Goal: Information Seeking & Learning: Learn about a topic

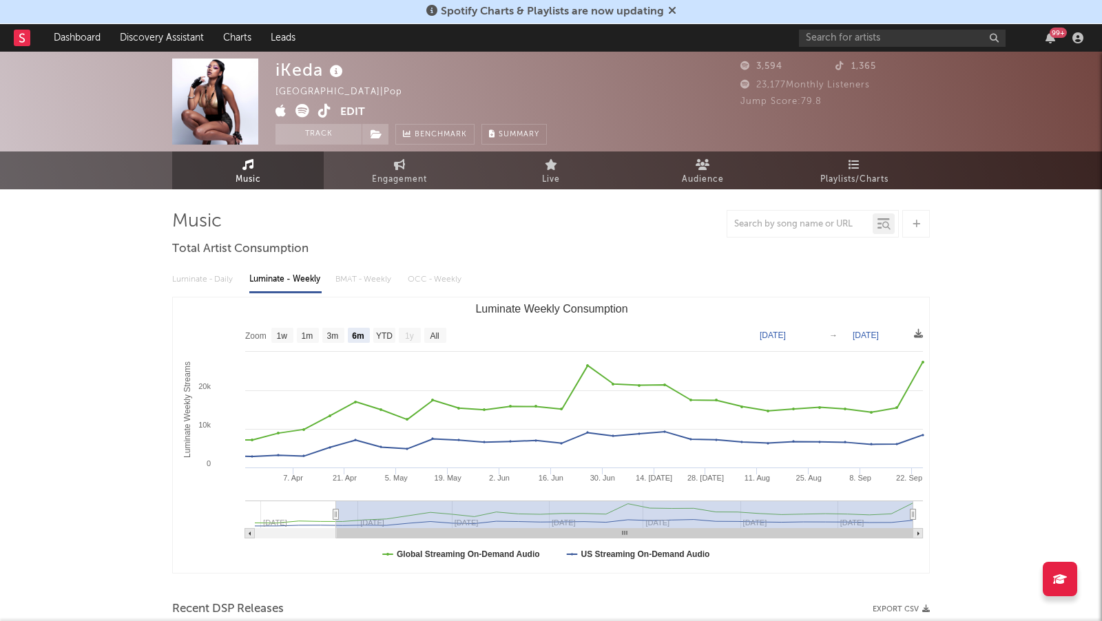
select select "6m"
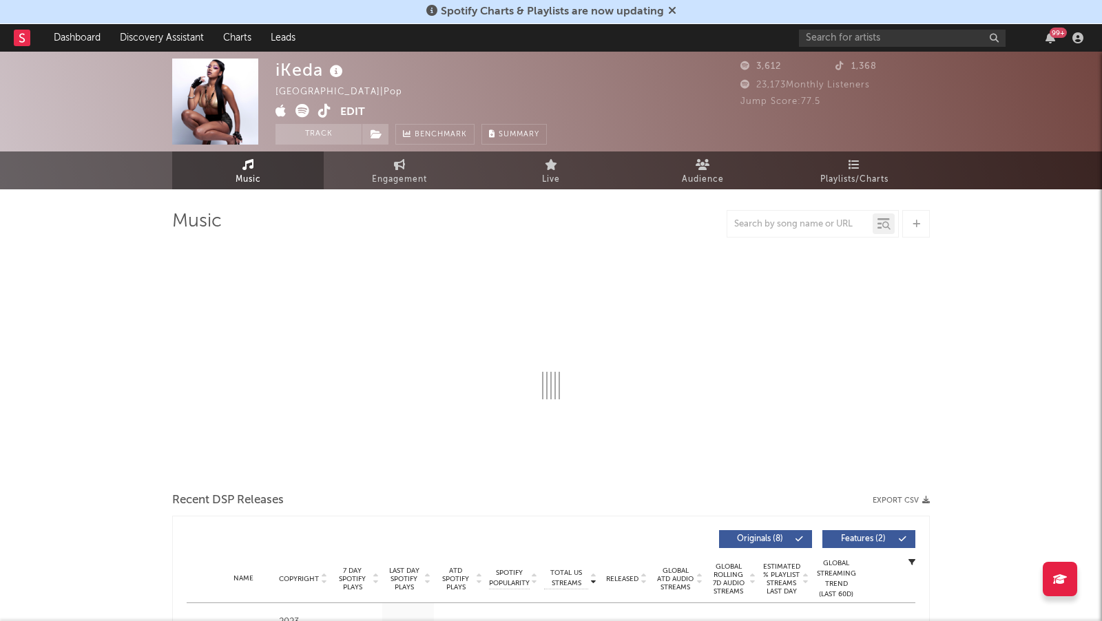
click at [164, 53] on div "iKeda United Kingdom | Pop Edit Track Benchmark Summary 3,612 1,368 23,173 Mont…" at bounding box center [551, 102] width 1102 height 100
click at [169, 45] on link "Discovery Assistant" at bounding box center [161, 38] width 103 height 28
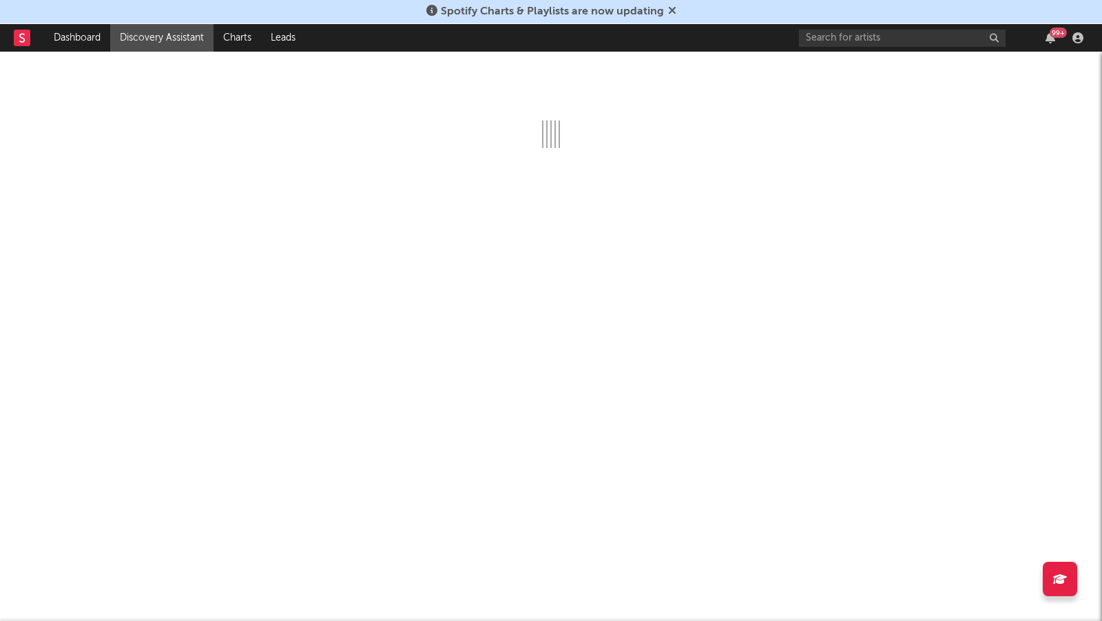
click at [669, 10] on icon at bounding box center [672, 10] width 8 height 11
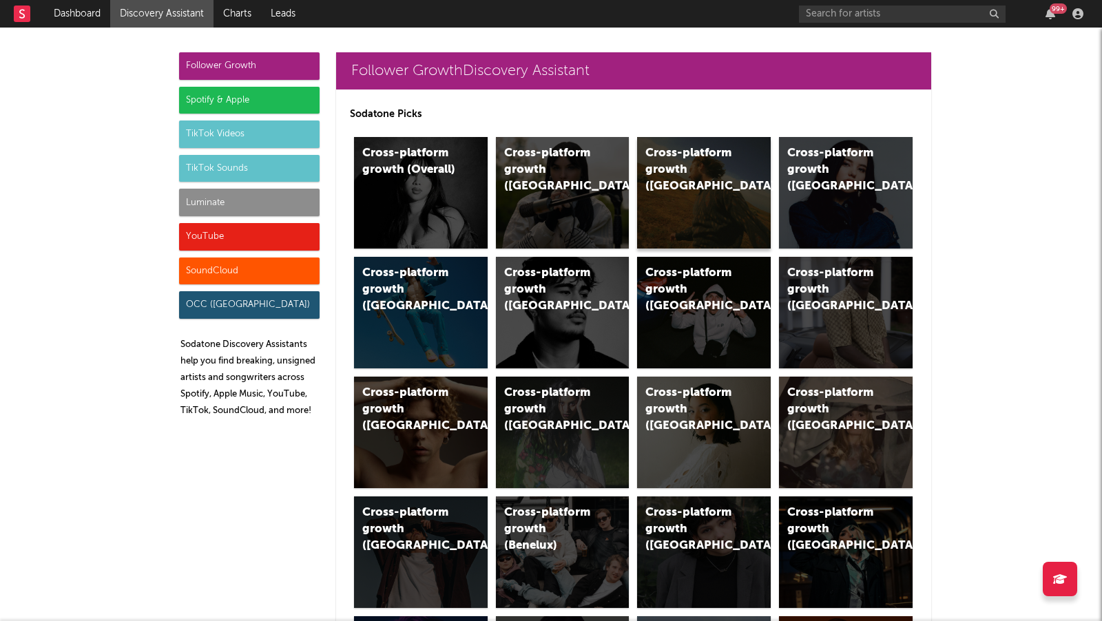
click at [708, 192] on div "Cross-platform growth (US)" at bounding box center [704, 193] width 134 height 112
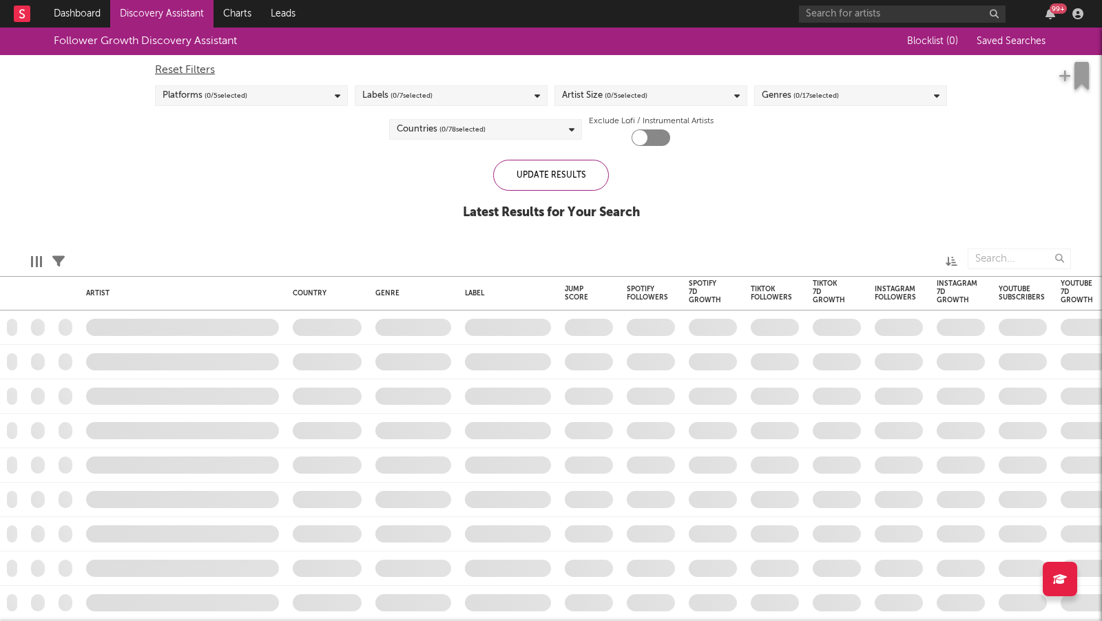
checkbox input "true"
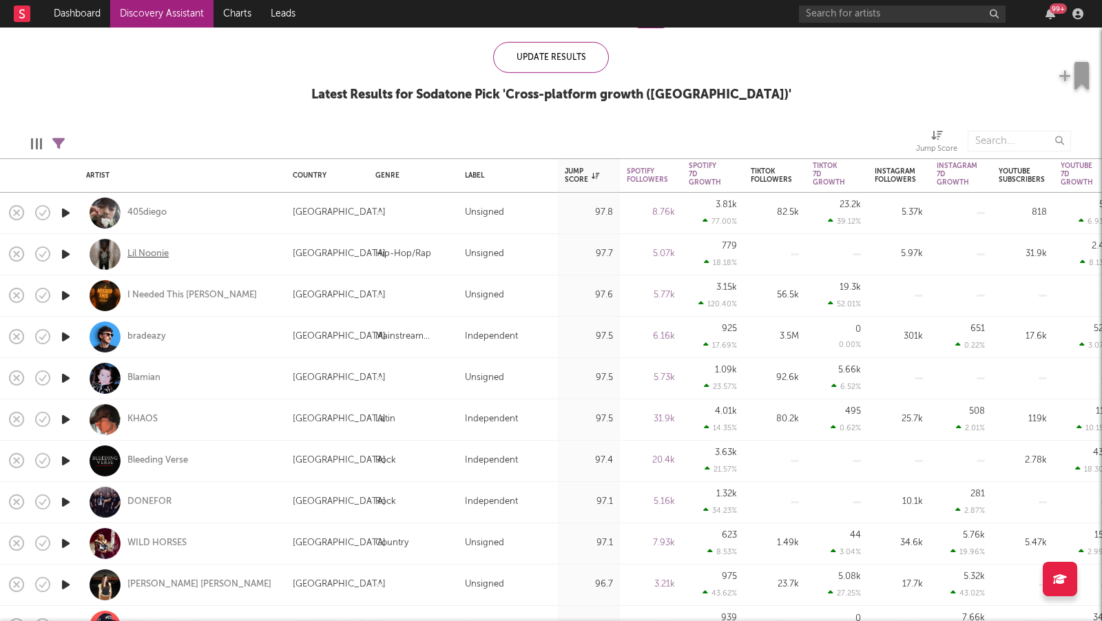
click at [160, 251] on div "Lil Noonie" at bounding box center [147, 254] width 41 height 12
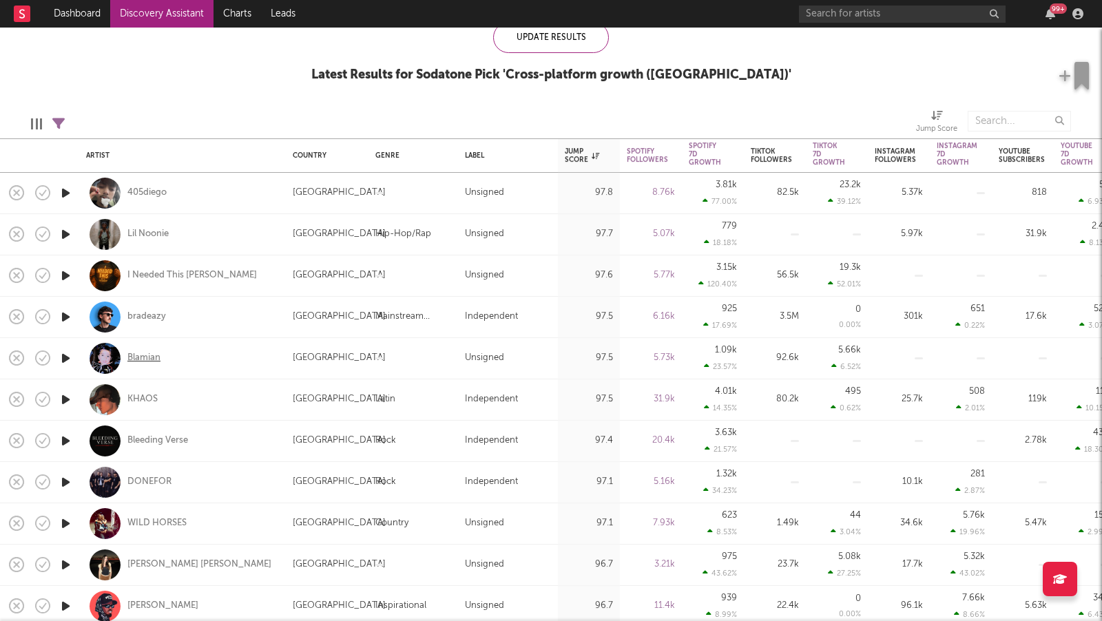
click at [151, 363] on div "Blamian" at bounding box center [143, 358] width 33 height 12
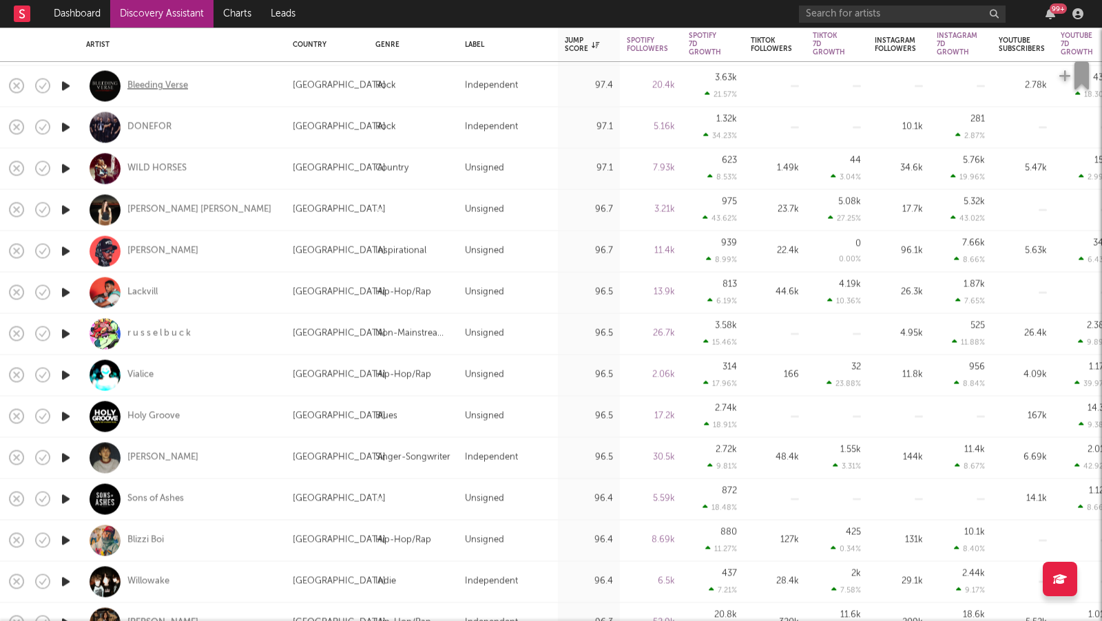
click at [174, 87] on div "Bleeding Verse" at bounding box center [157, 86] width 61 height 12
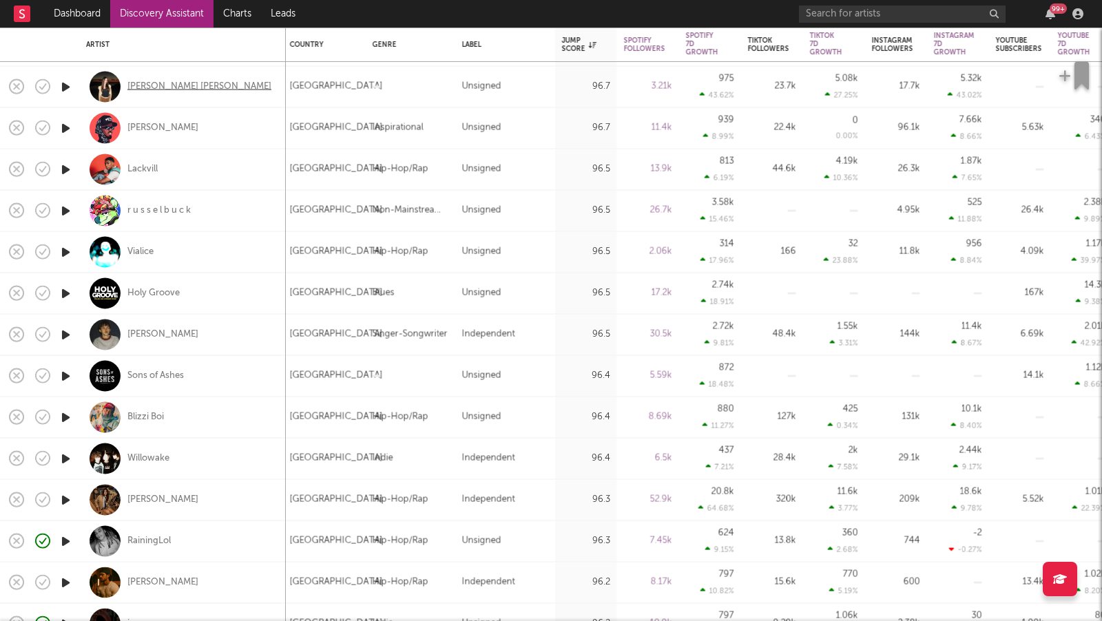
click at [156, 83] on div "Sarah Lola" at bounding box center [199, 87] width 144 height 12
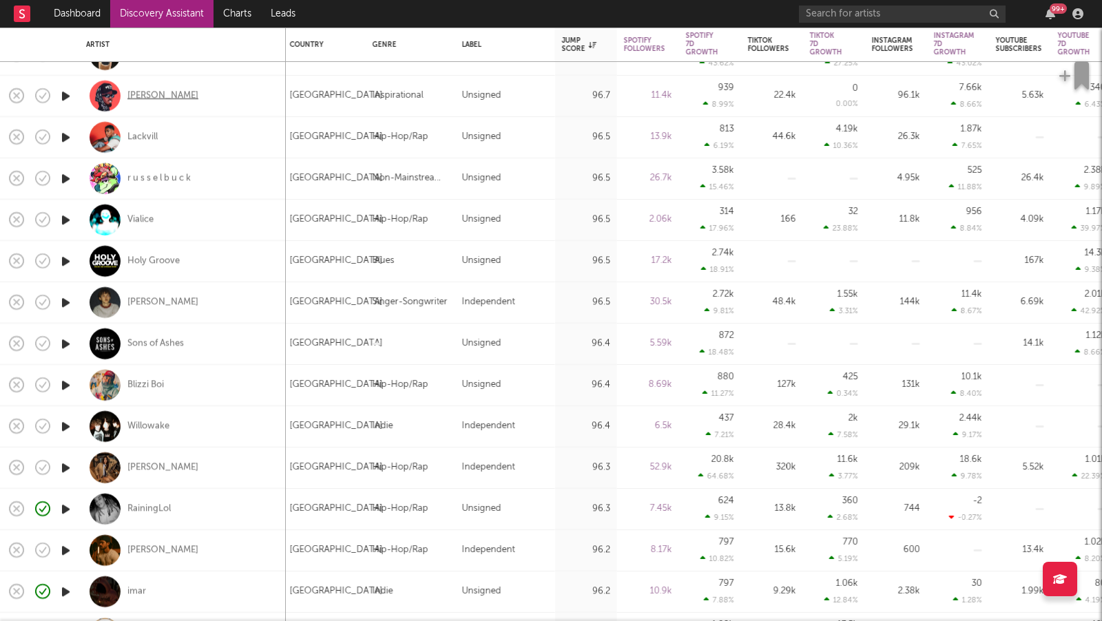
click at [185, 99] on div "Jordan Ramble" at bounding box center [162, 96] width 71 height 12
click at [154, 133] on div "Lackvill" at bounding box center [142, 137] width 30 height 12
click at [184, 176] on div "r u s s e l b u c k" at bounding box center [158, 178] width 63 height 12
click at [156, 218] on div "Vialice" at bounding box center [182, 220] width 193 height 41
select select "1w"
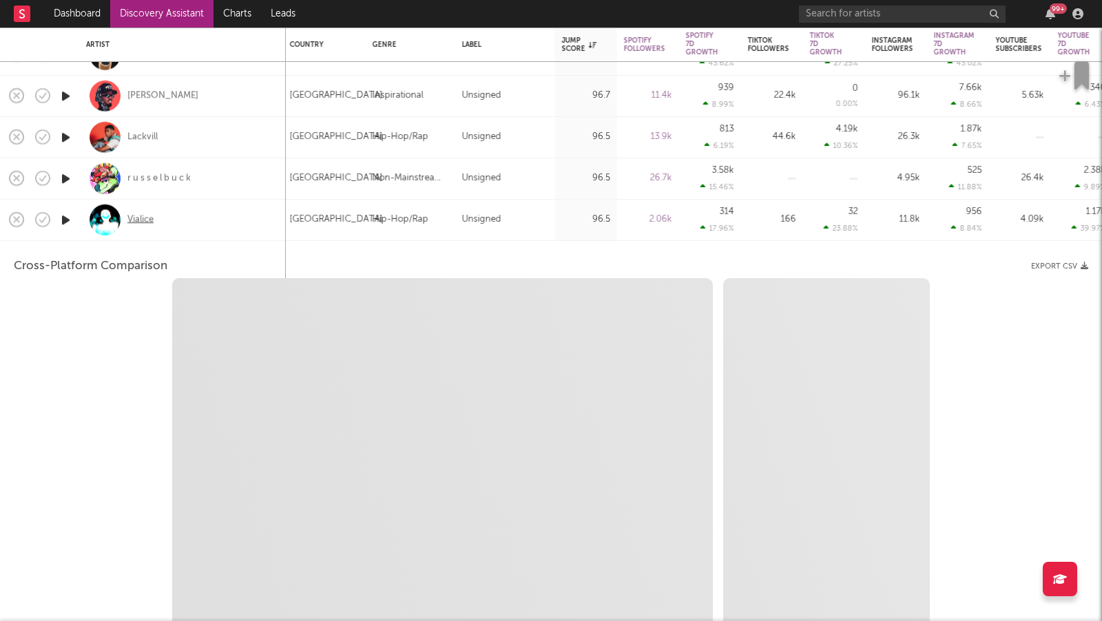
select select "1w"
click at [178, 213] on div "Vialice" at bounding box center [182, 220] width 193 height 41
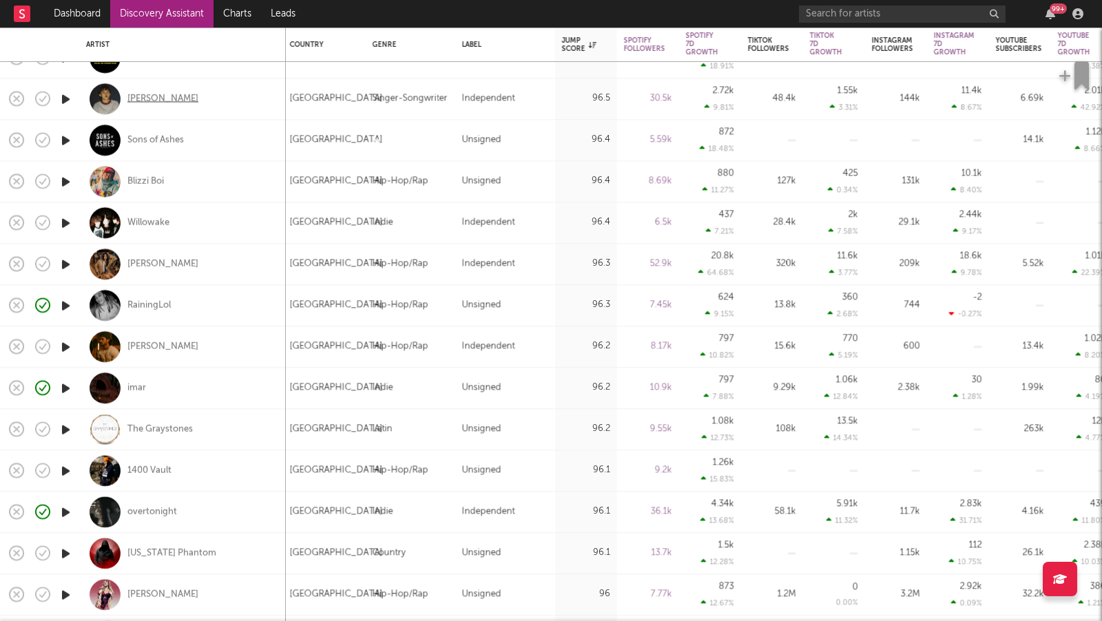
click at [172, 101] on div "Hudson Freeman" at bounding box center [162, 99] width 71 height 12
click at [158, 178] on div "Blizzi Boi" at bounding box center [145, 182] width 36 height 12
click at [158, 221] on div "Willowake" at bounding box center [148, 223] width 42 height 12
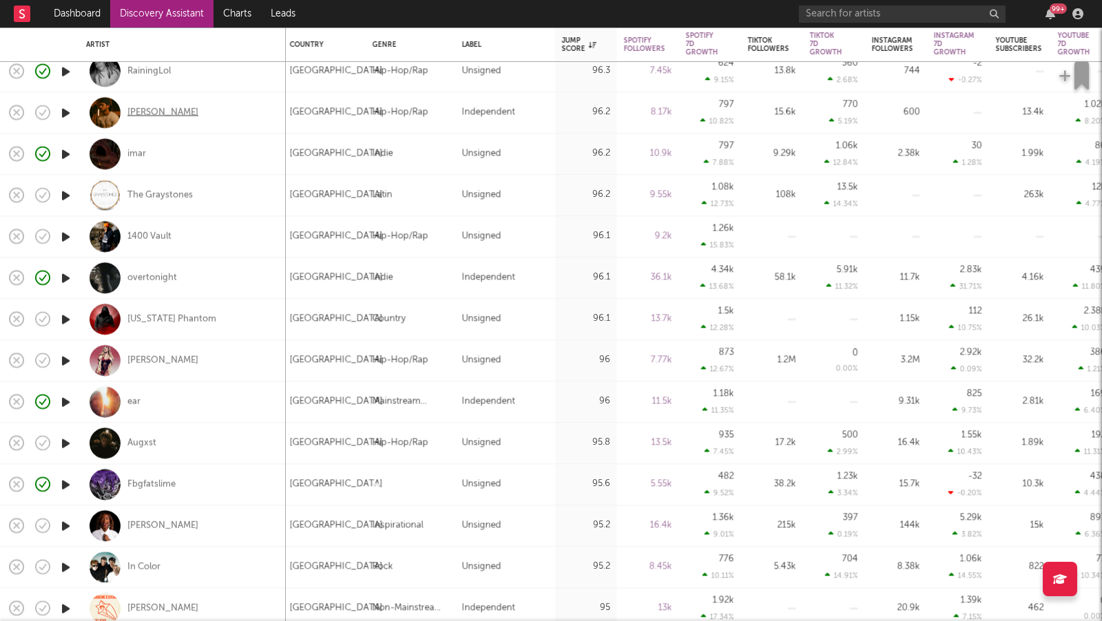
click at [164, 109] on div "Drew Meadows" at bounding box center [162, 113] width 71 height 12
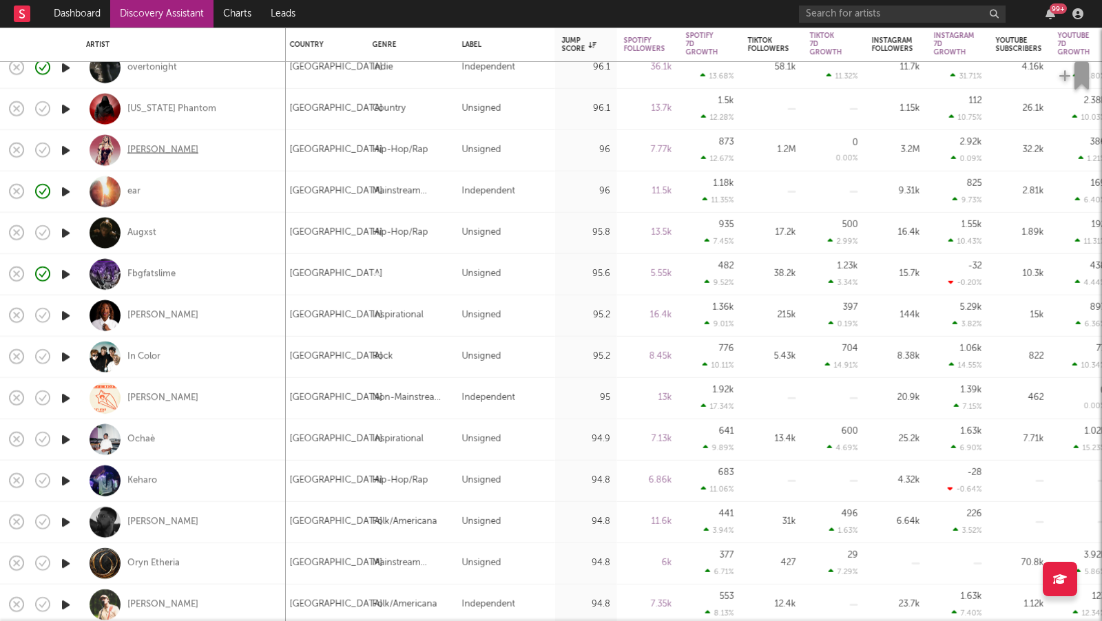
click at [166, 145] on div "Natalie Nunn" at bounding box center [162, 150] width 71 height 12
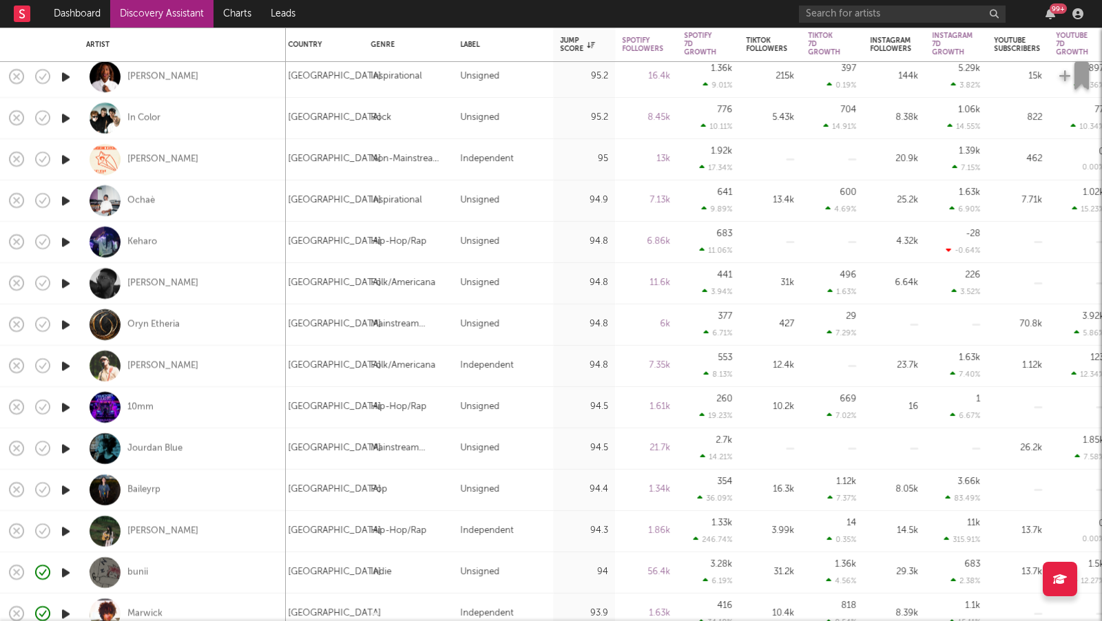
click at [169, 70] on div "Victoria Noelle" at bounding box center [182, 76] width 193 height 41
select select "1w"
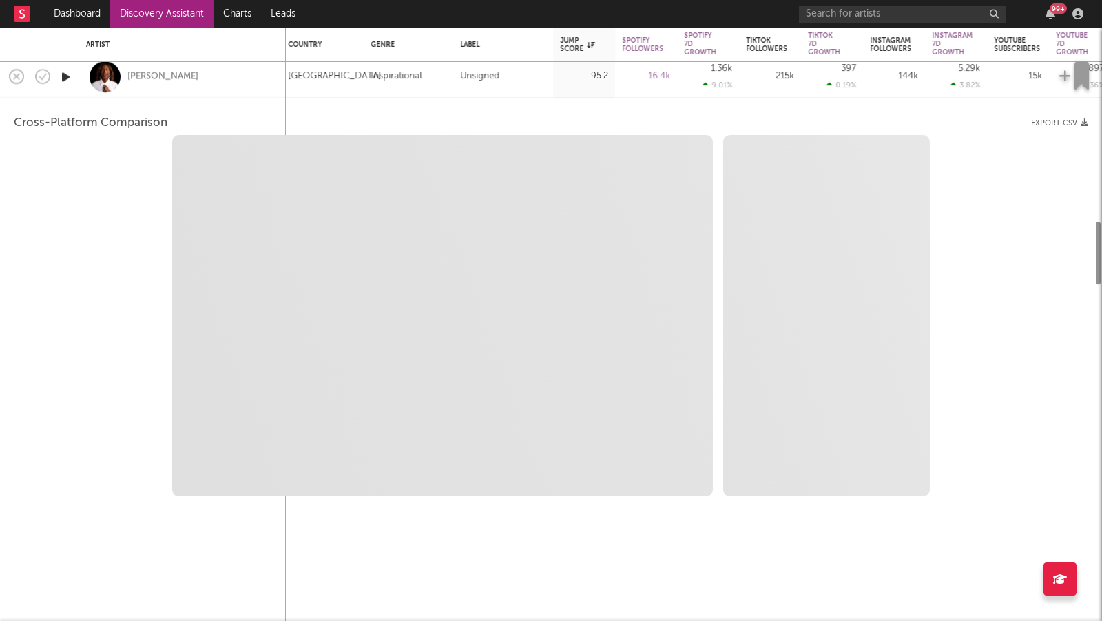
select select "1w"
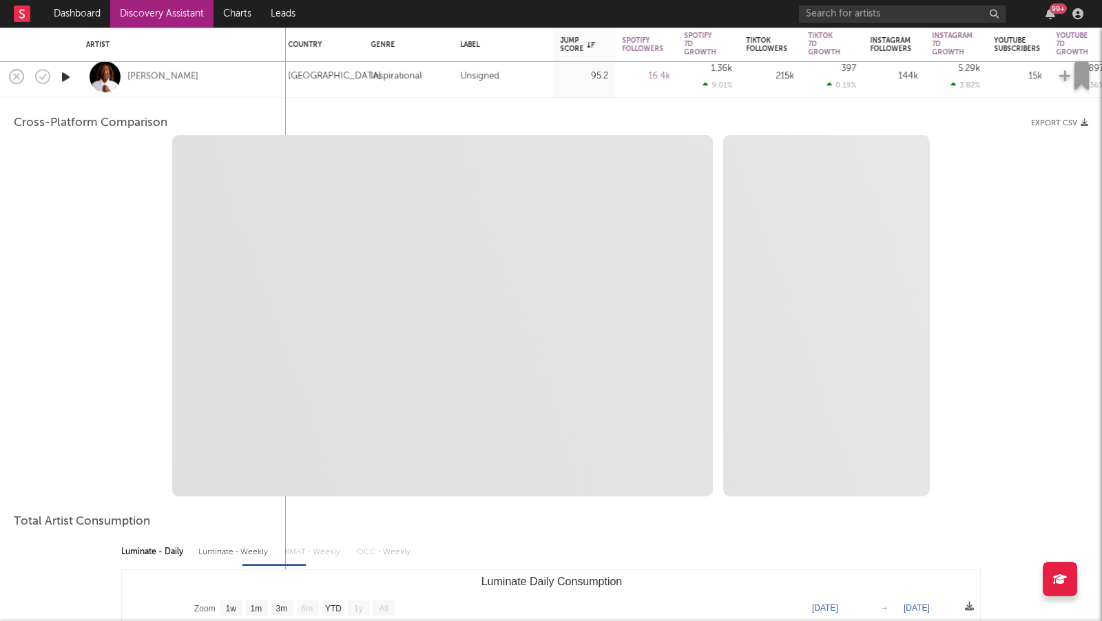
click at [219, 93] on div "Victoria Noelle" at bounding box center [182, 76] width 193 height 41
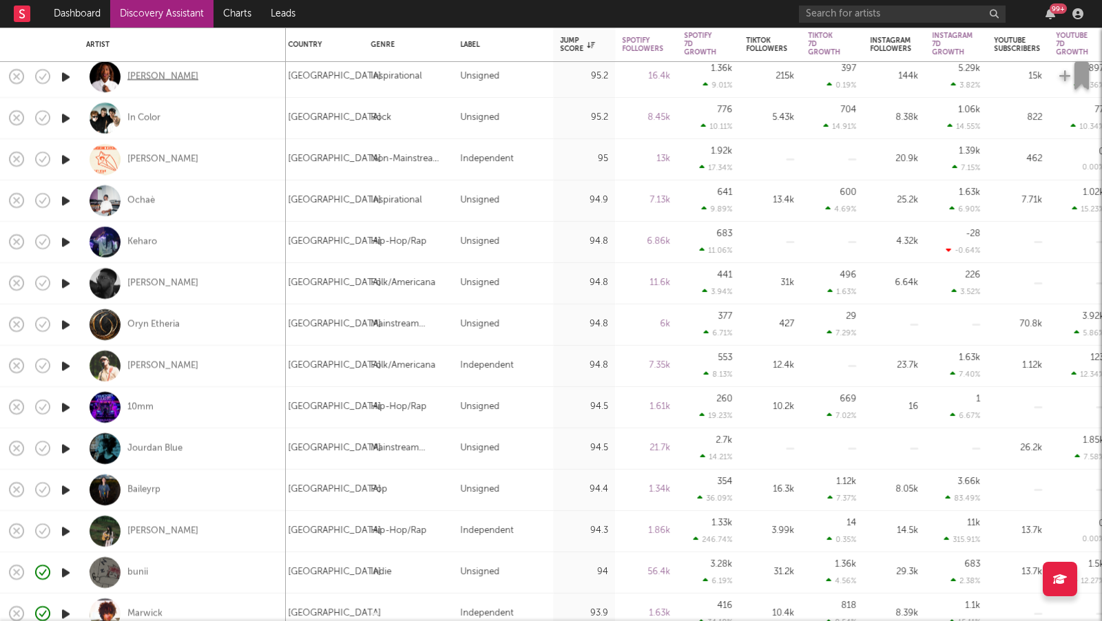
click at [176, 76] on div "Victoria Noelle" at bounding box center [162, 77] width 71 height 12
click at [155, 116] on div "In Color" at bounding box center [143, 118] width 33 height 12
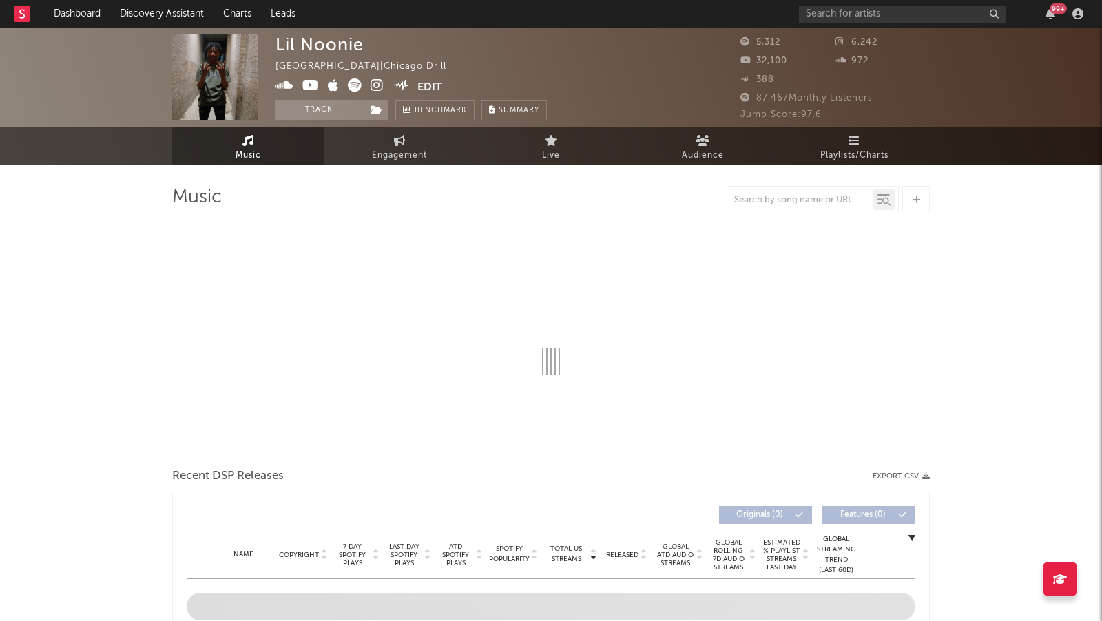
select select "1w"
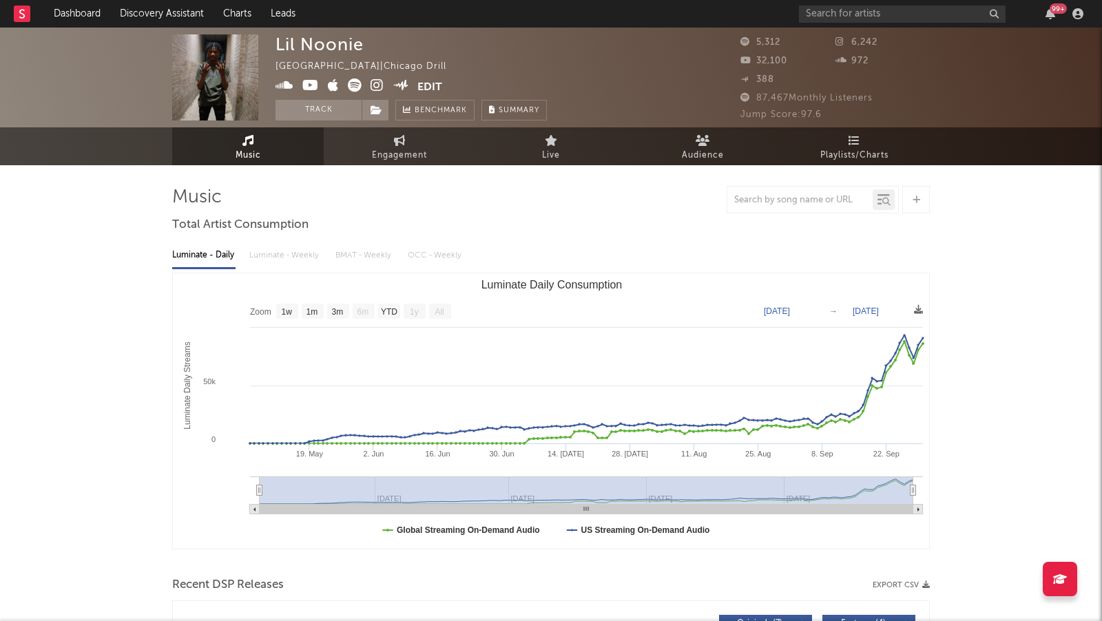
click at [377, 82] on icon at bounding box center [376, 85] width 13 height 14
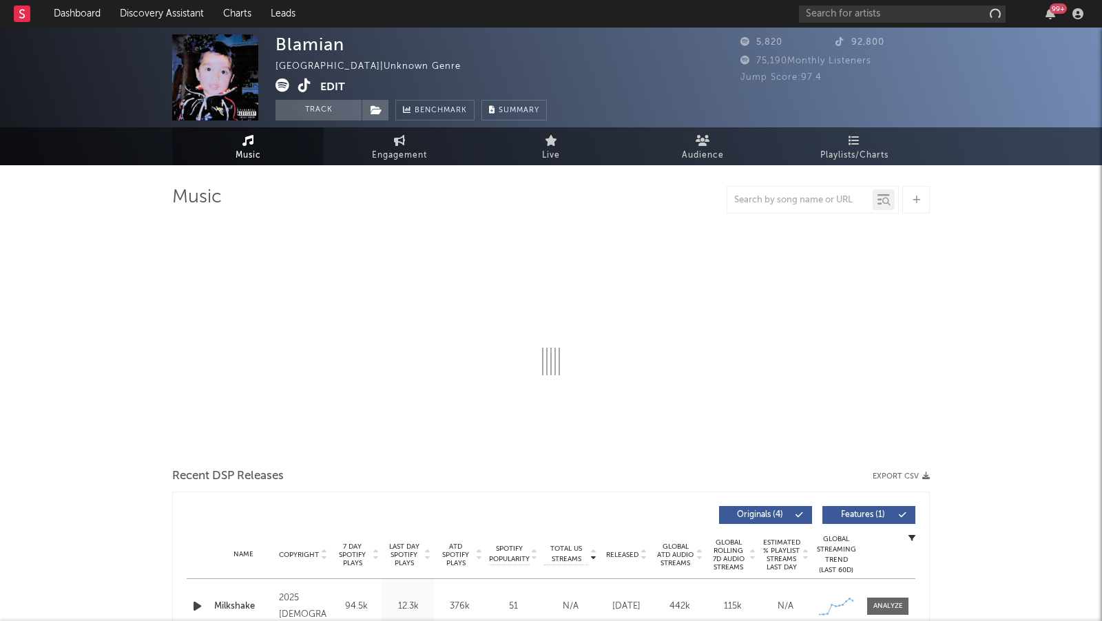
select select "1w"
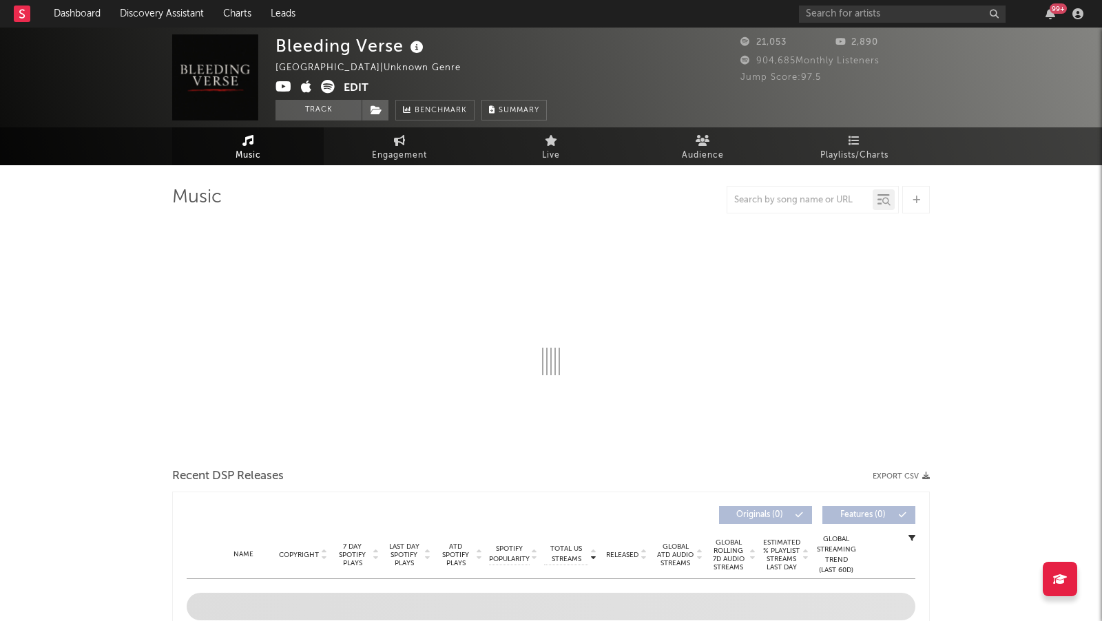
select select "1w"
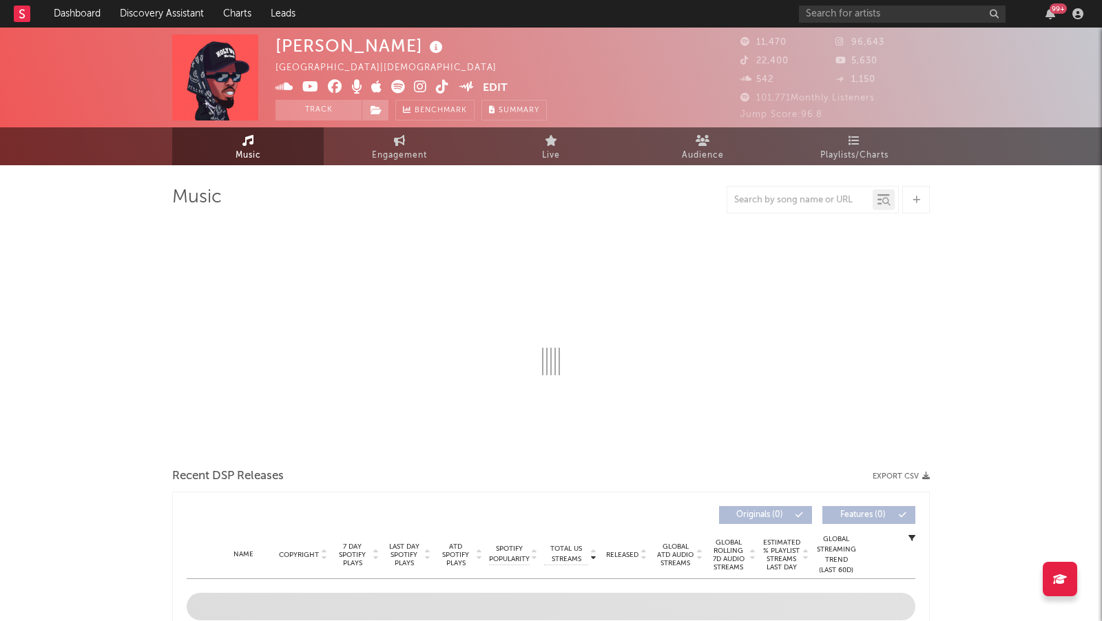
select select "6m"
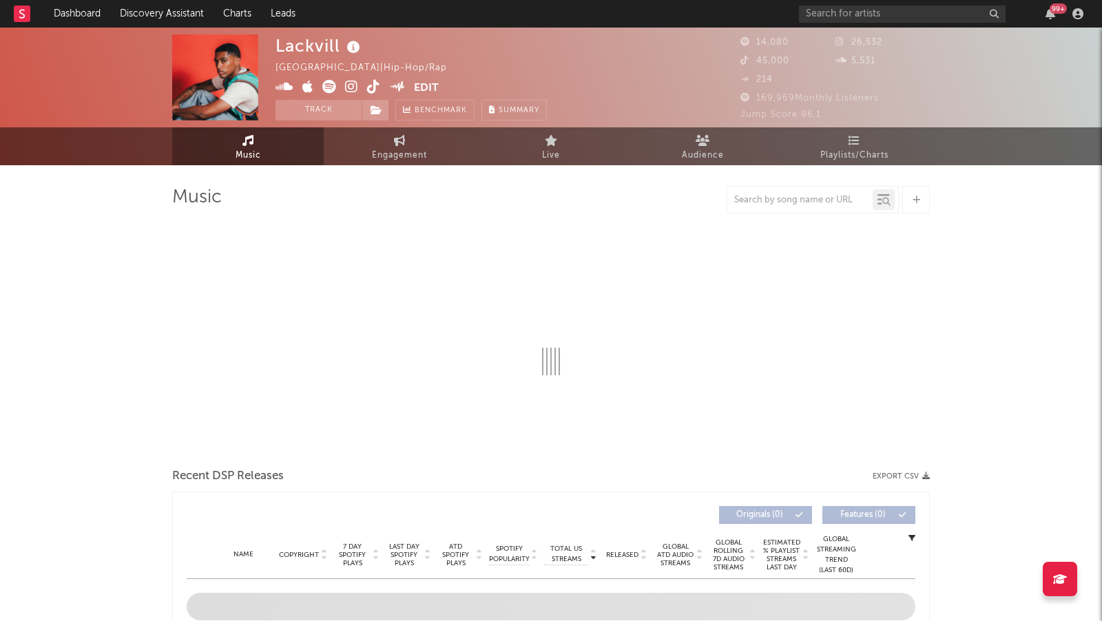
select select "6m"
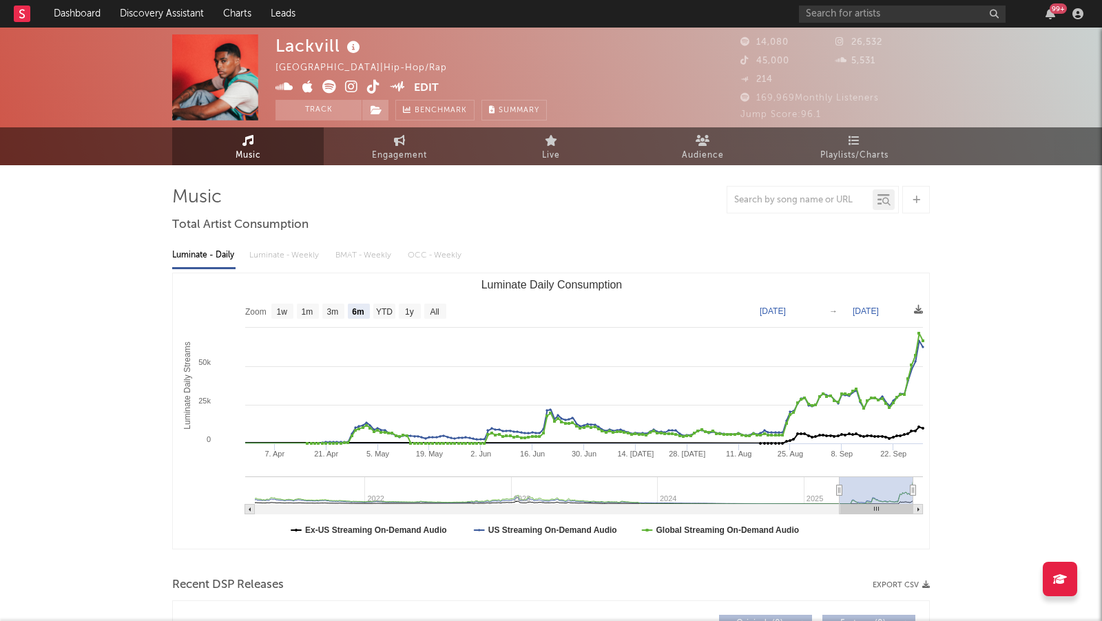
click at [353, 84] on icon at bounding box center [351, 87] width 13 height 14
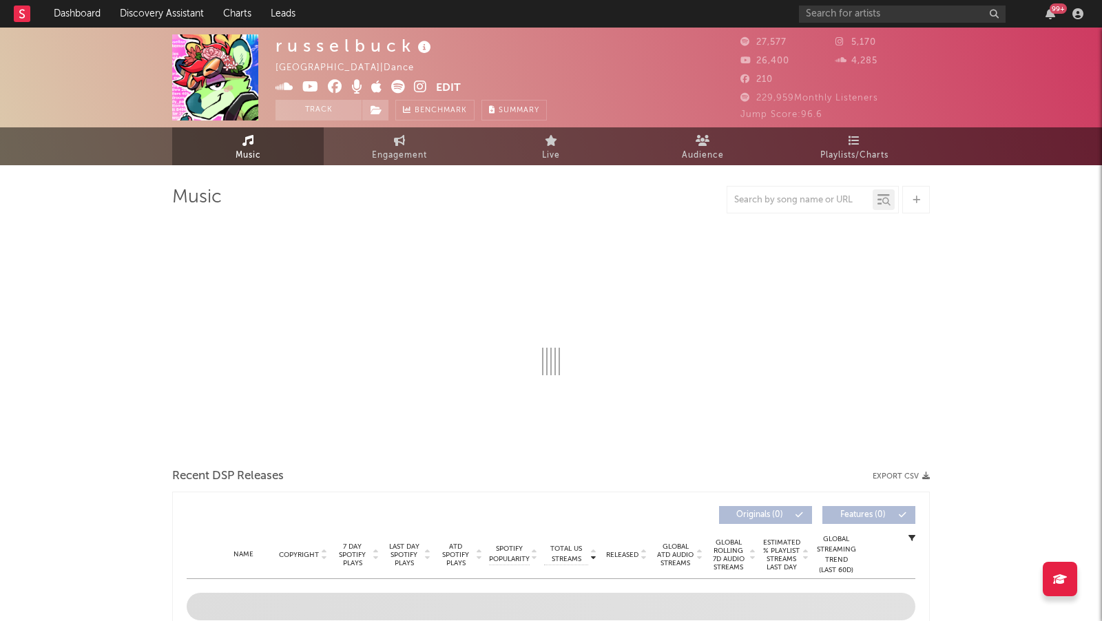
select select "6m"
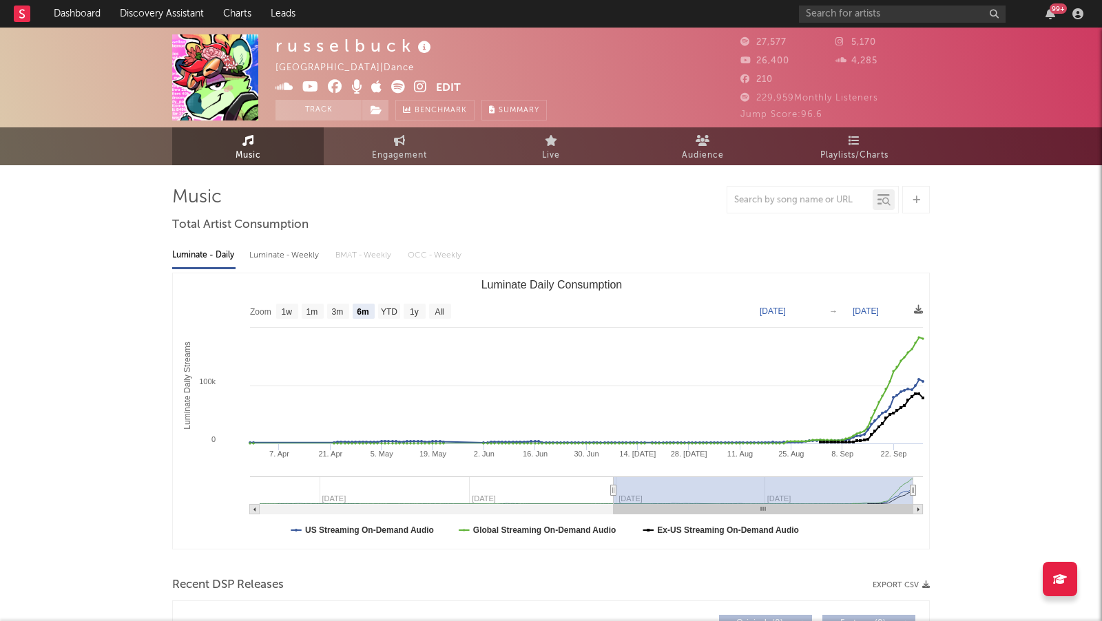
click at [414, 83] on icon at bounding box center [420, 87] width 13 height 14
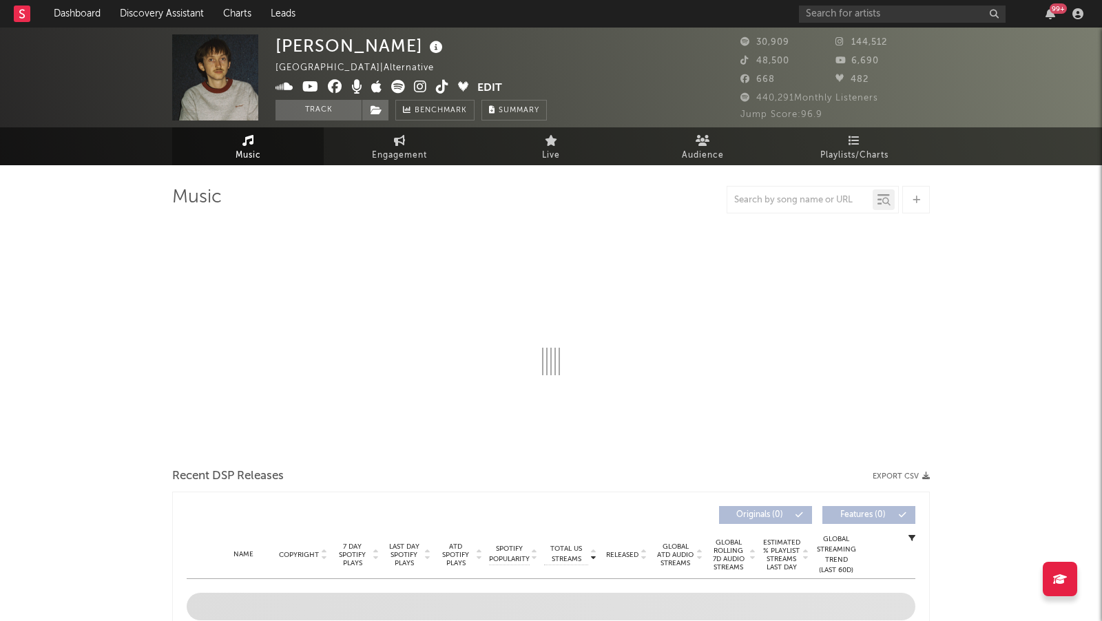
select select "6m"
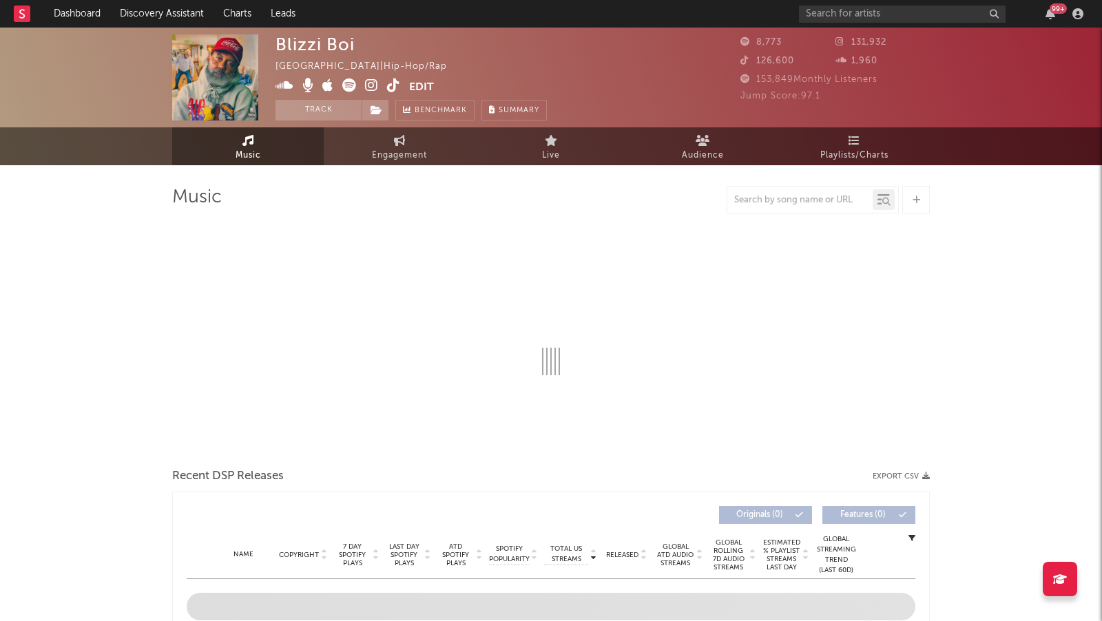
select select "1w"
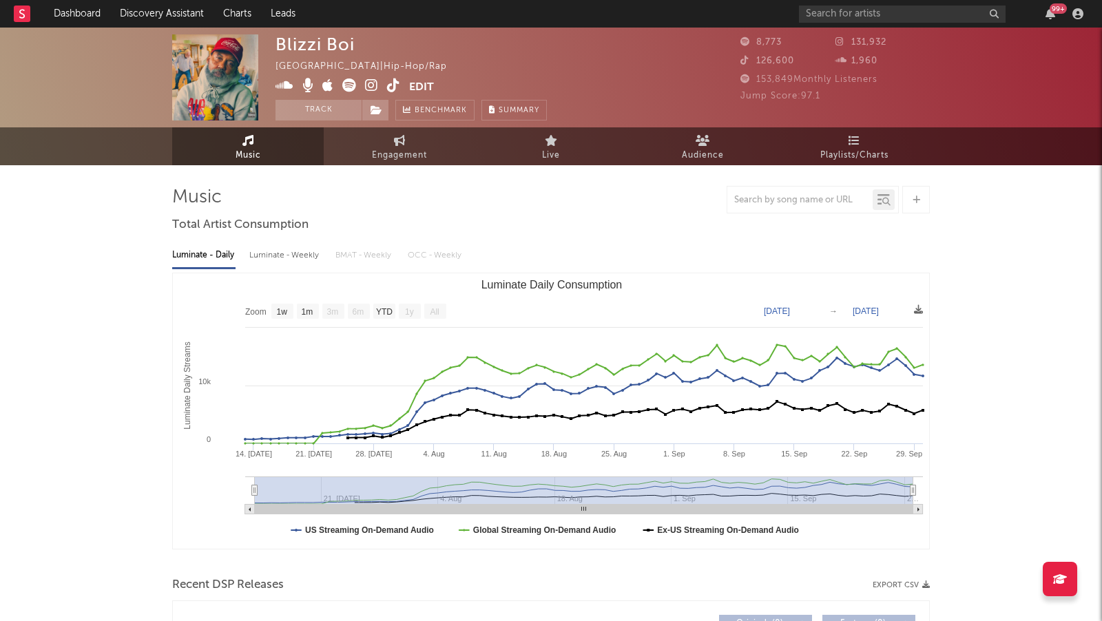
click at [372, 81] on icon at bounding box center [371, 85] width 13 height 14
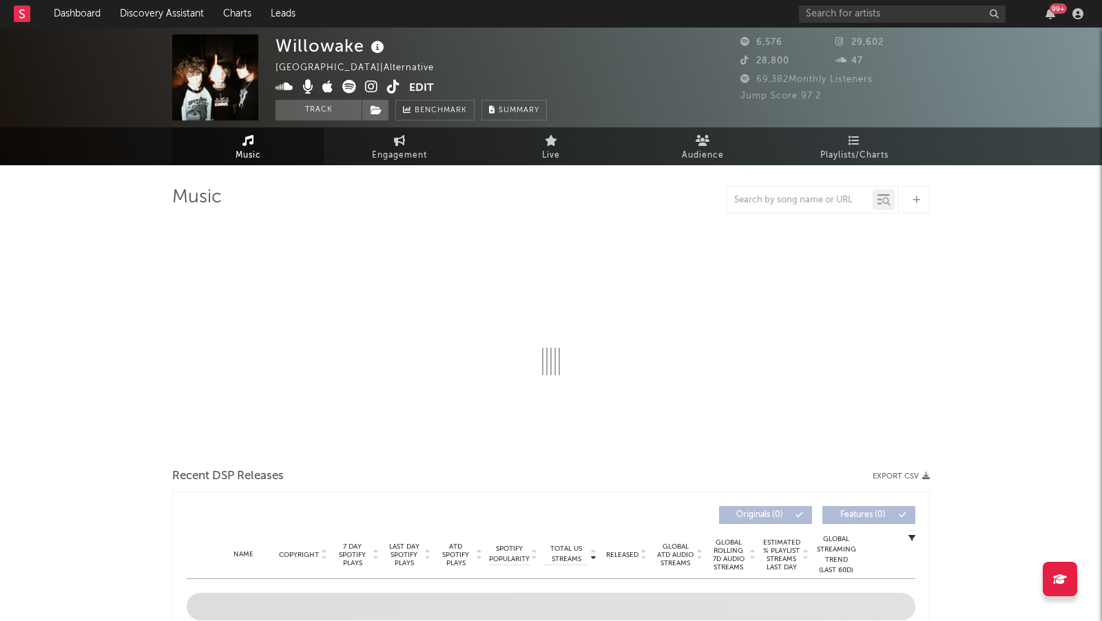
select select "1w"
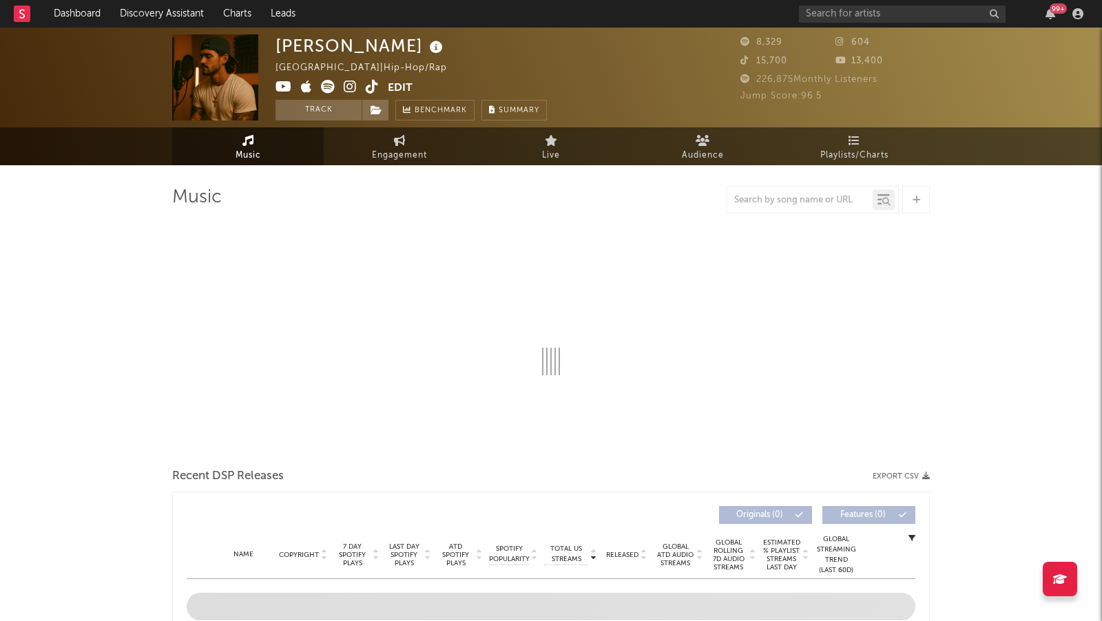
select select "1w"
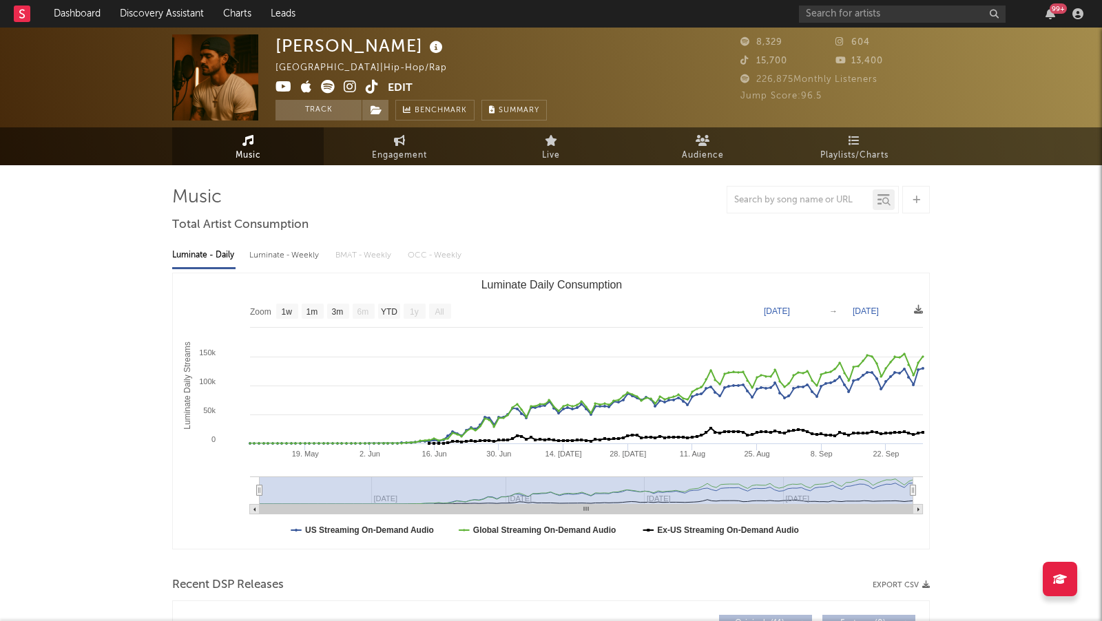
click at [345, 91] on icon at bounding box center [350, 87] width 13 height 14
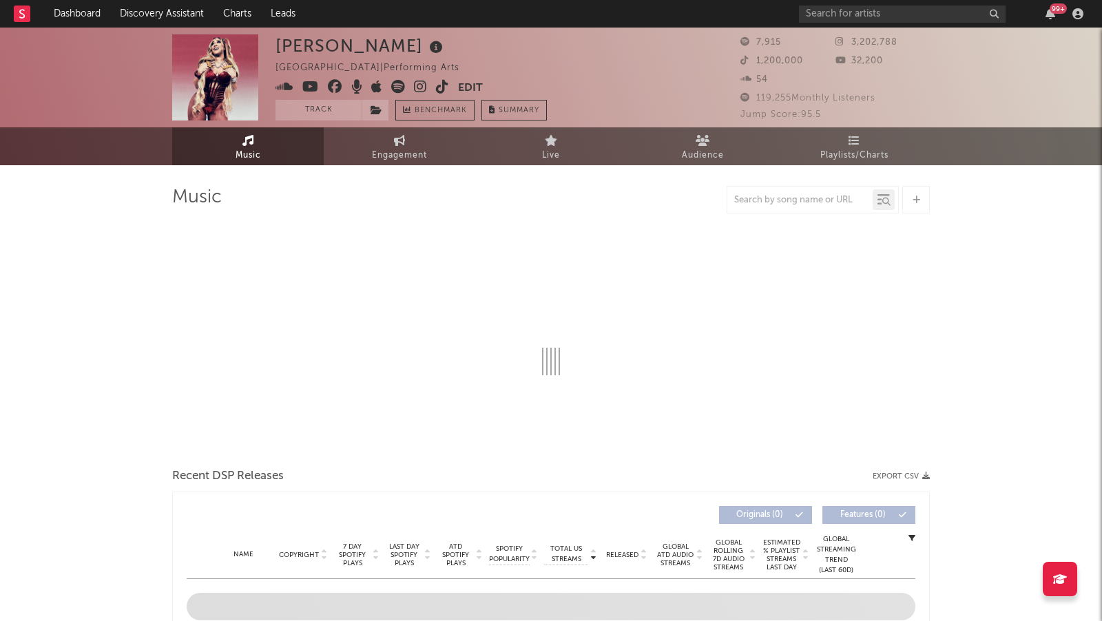
select select "1w"
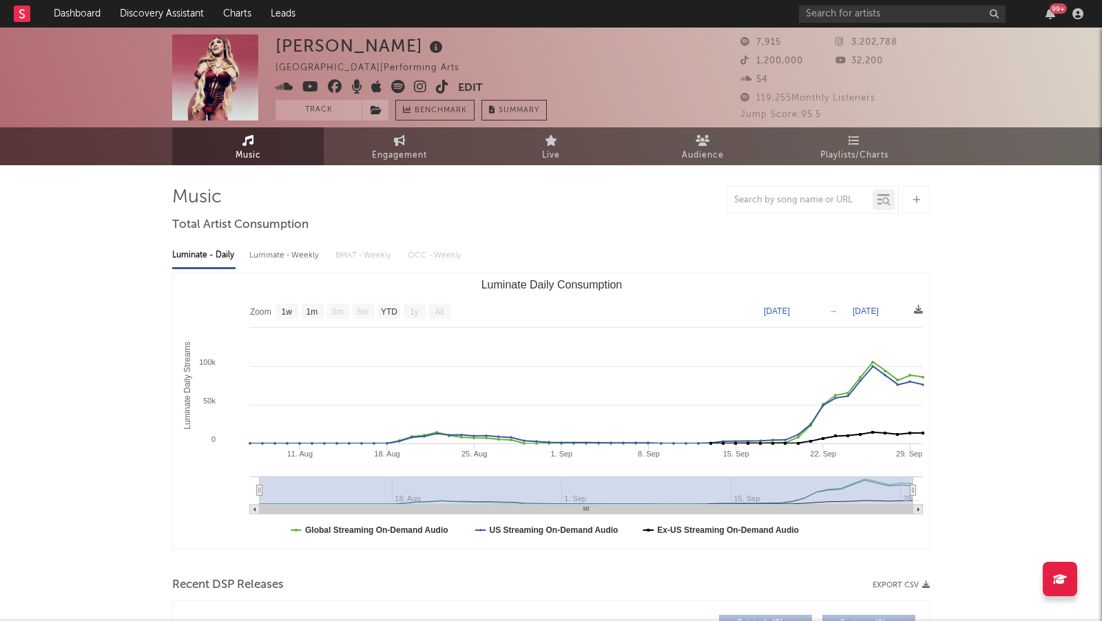
click at [415, 90] on icon at bounding box center [420, 87] width 13 height 14
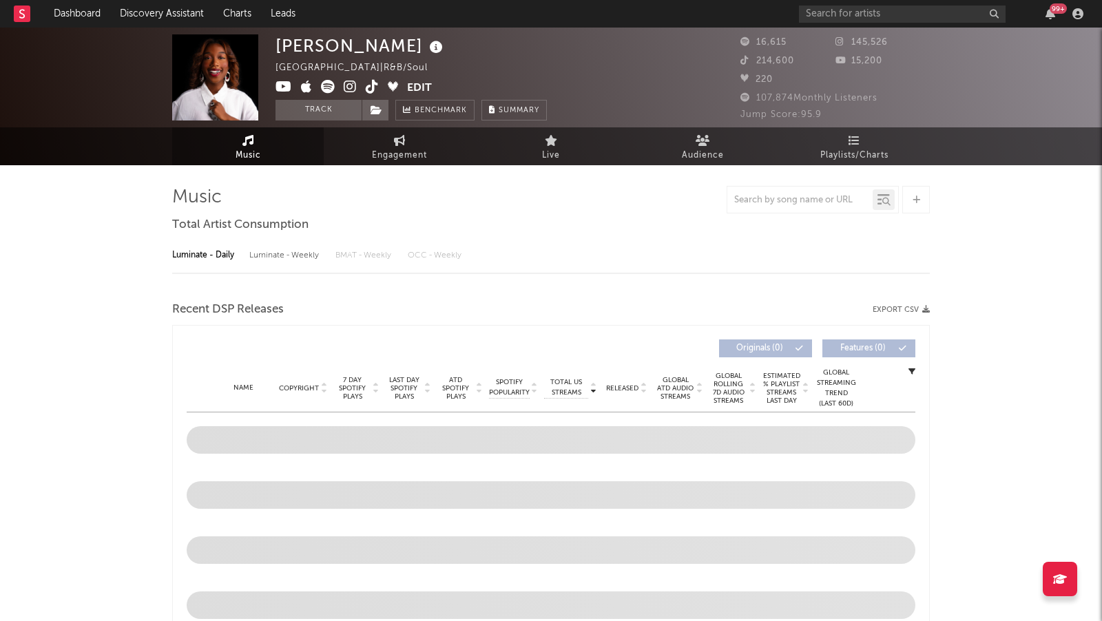
select select "1w"
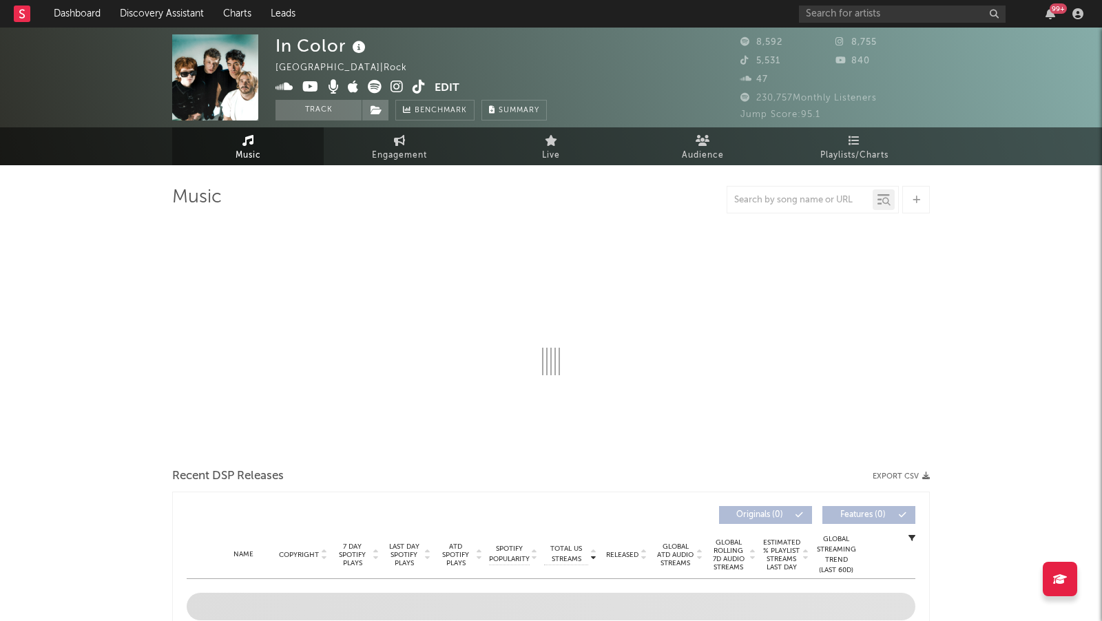
select select "6m"
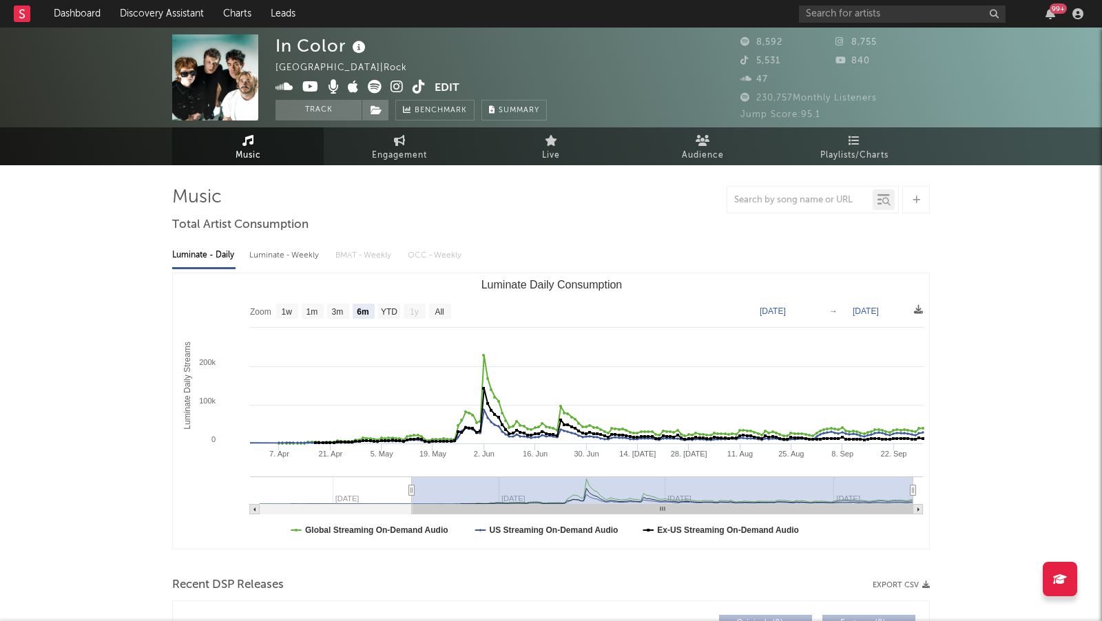
click at [391, 85] on icon at bounding box center [396, 87] width 13 height 14
